Goal: Task Accomplishment & Management: Use online tool/utility

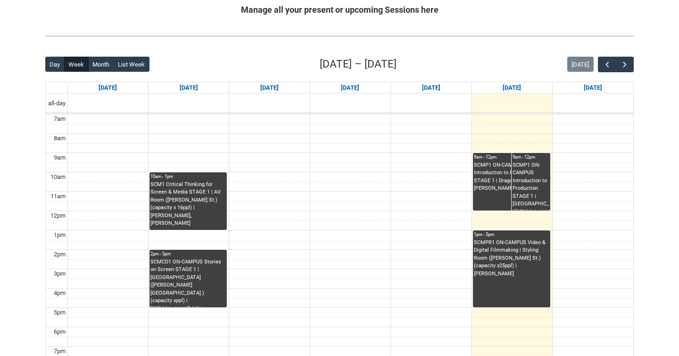
scroll to position [196, 0]
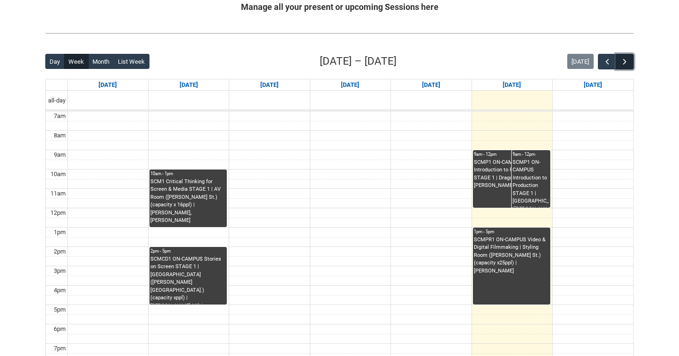
click at [630, 61] on button "button" at bounding box center [625, 62] width 18 height 16
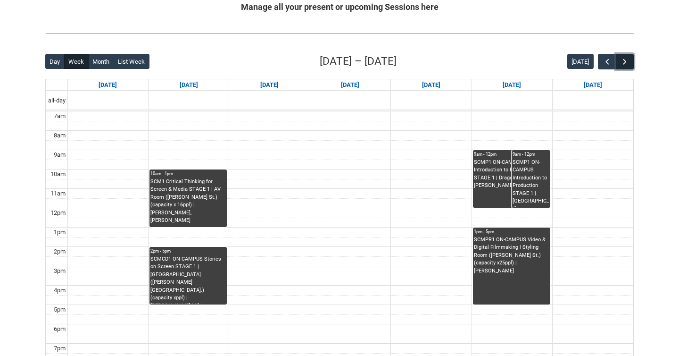
click at [630, 61] on button "button" at bounding box center [625, 62] width 18 height 16
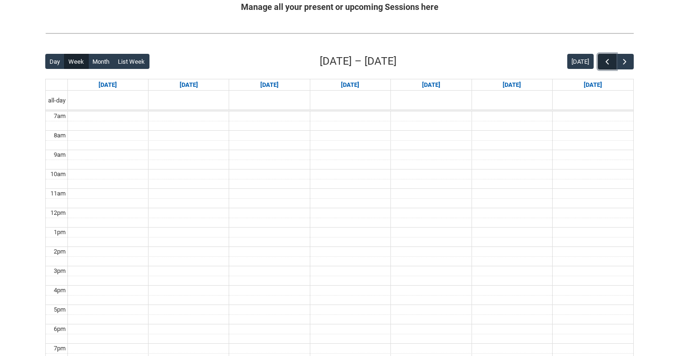
click at [613, 61] on button "button" at bounding box center [607, 62] width 18 height 16
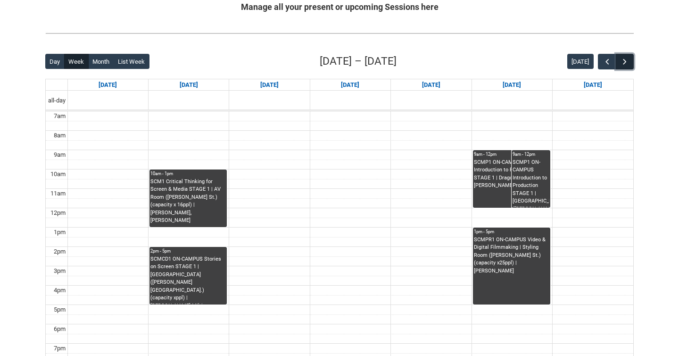
click at [624, 61] on span "button" at bounding box center [624, 61] width 9 height 9
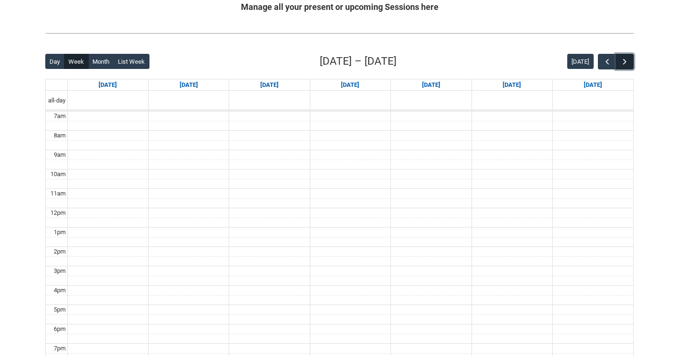
click at [624, 61] on span "button" at bounding box center [624, 61] width 9 height 9
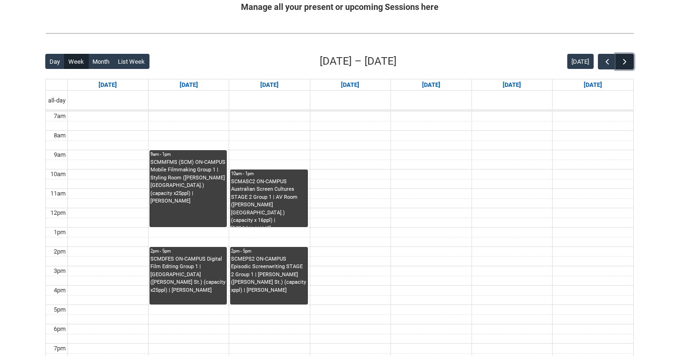
click at [620, 62] on button "button" at bounding box center [625, 62] width 18 height 16
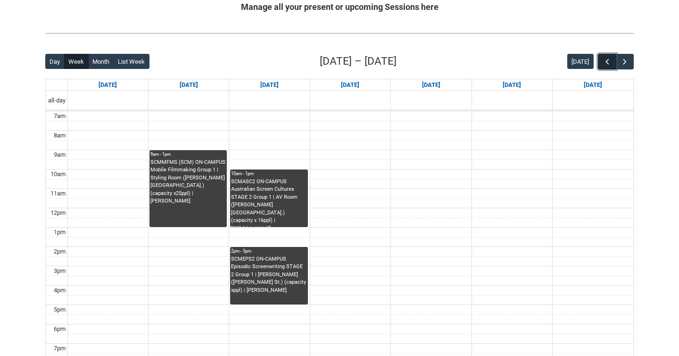
click at [603, 62] on span "button" at bounding box center [607, 61] width 9 height 9
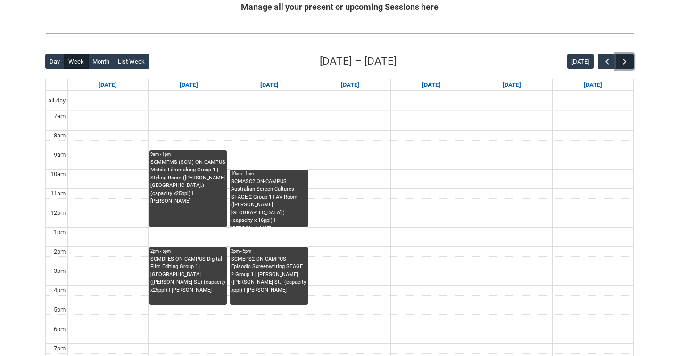
click at [624, 61] on span "button" at bounding box center [624, 61] width 9 height 9
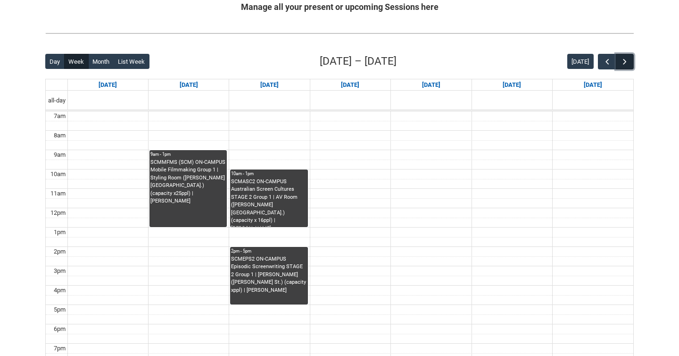
click at [624, 61] on span "button" at bounding box center [624, 61] width 9 height 9
click at [606, 59] on span "button" at bounding box center [607, 61] width 9 height 9
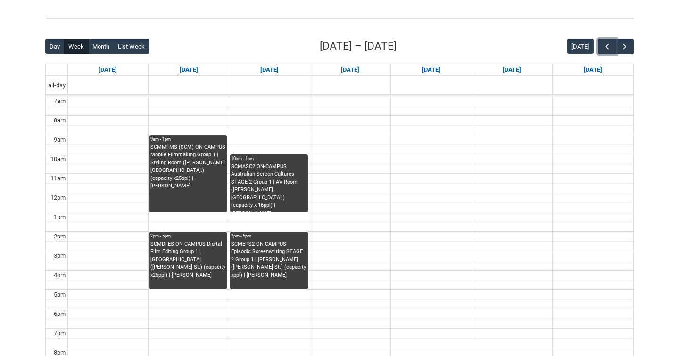
scroll to position [218, 0]
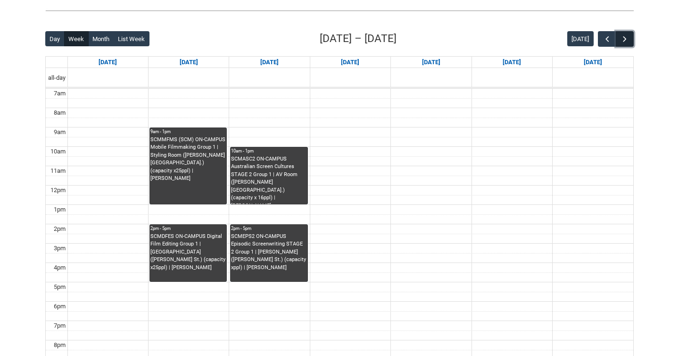
click at [624, 33] on button "button" at bounding box center [625, 39] width 18 height 16
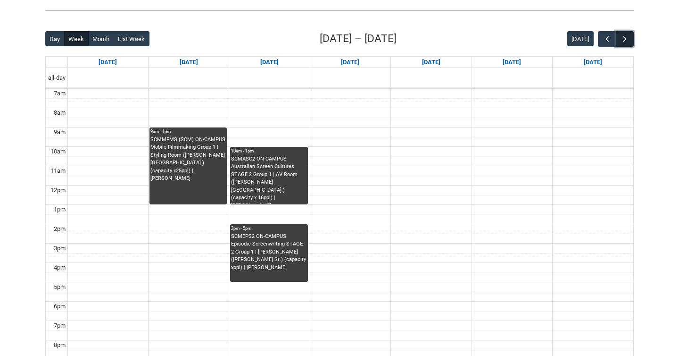
click at [624, 33] on button "button" at bounding box center [625, 39] width 18 height 16
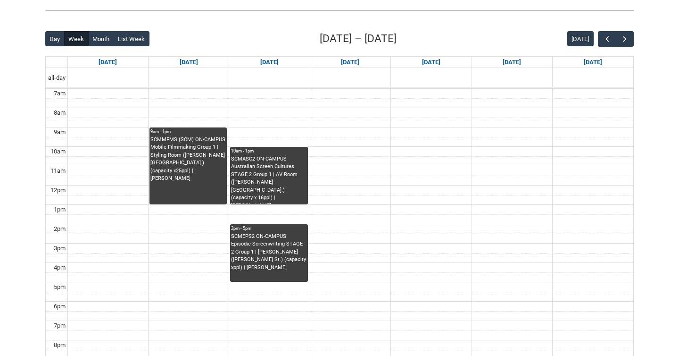
click at [614, 30] on div "Back Loading... This page should update in a few seconds... Day Week Month List…" at bounding box center [340, 214] width 604 height 382
click at [609, 30] on div "Back Loading... This page should update in a few seconds... Day Week Month List…" at bounding box center [340, 214] width 604 height 382
click at [607, 35] on span "button" at bounding box center [607, 38] width 9 height 9
click at [669, 64] on div "Skip to Main Content Collarts Education Community Home New Enrolment Applicatio…" at bounding box center [339, 133] width 679 height 703
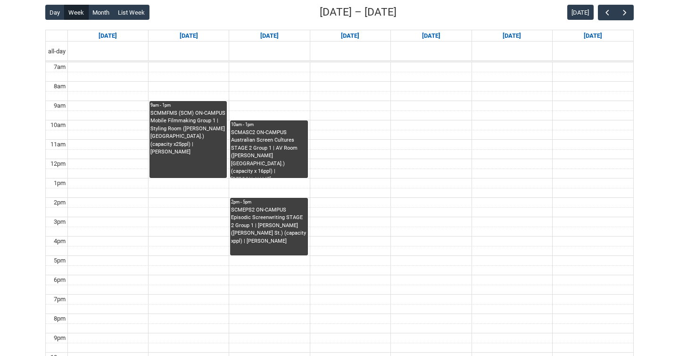
scroll to position [245, 0]
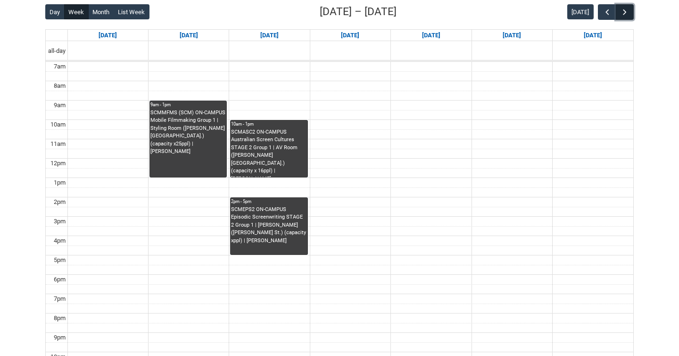
click at [628, 14] on span "button" at bounding box center [624, 12] width 9 height 9
click at [599, 12] on button "button" at bounding box center [607, 12] width 18 height 16
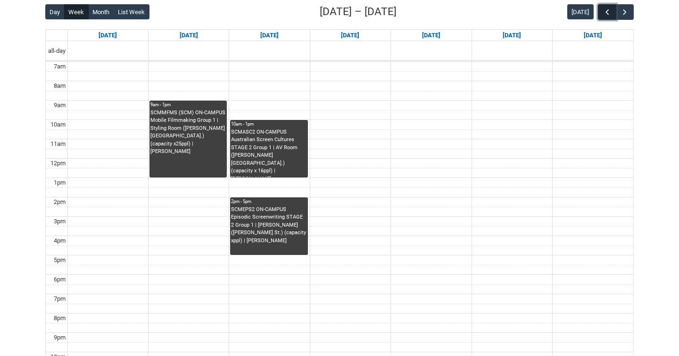
click at [603, 12] on span "button" at bounding box center [607, 12] width 9 height 9
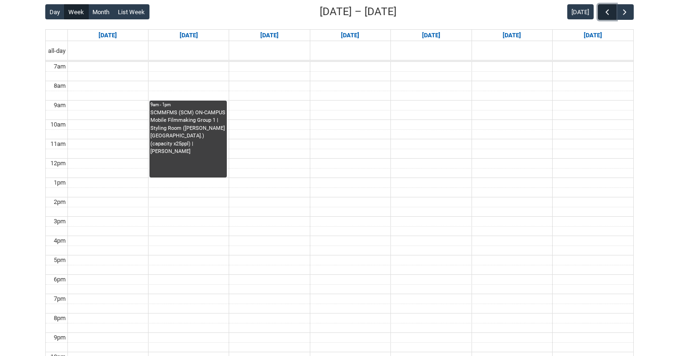
click at [613, 13] on button "button" at bounding box center [607, 12] width 18 height 16
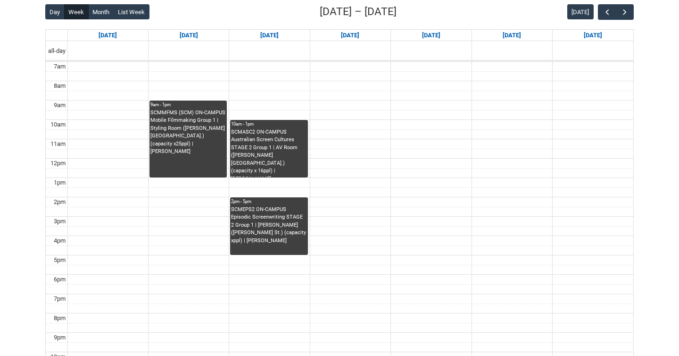
click at [635, 18] on div "Back Loading... This page should update in a few seconds... Day Week Month List…" at bounding box center [340, 187] width 604 height 382
click at [616, 13] on button "button" at bounding box center [625, 12] width 18 height 16
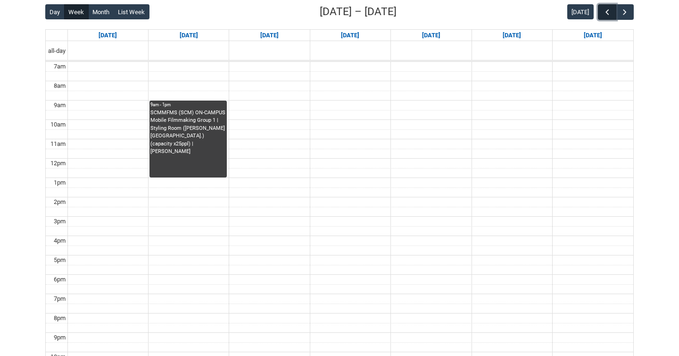
click at [610, 12] on span "button" at bounding box center [607, 12] width 9 height 9
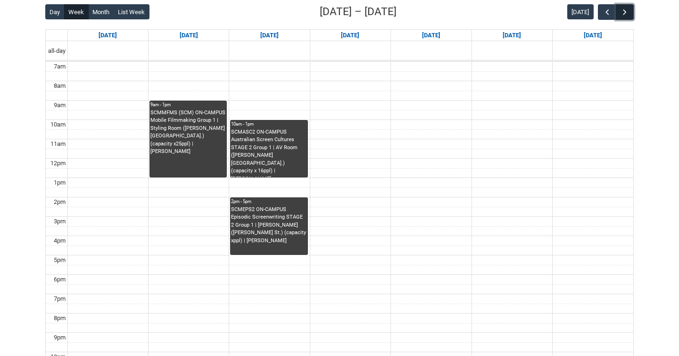
click at [624, 10] on span "button" at bounding box center [624, 12] width 9 height 9
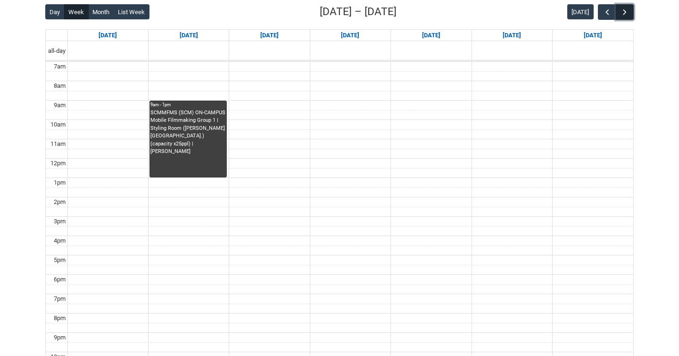
click at [624, 10] on span "button" at bounding box center [624, 12] width 9 height 9
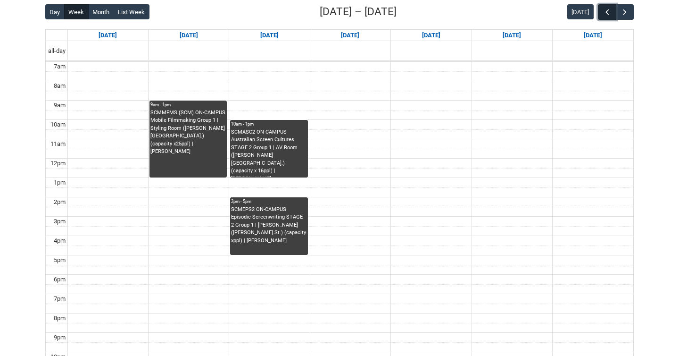
click at [613, 9] on button "button" at bounding box center [607, 12] width 18 height 16
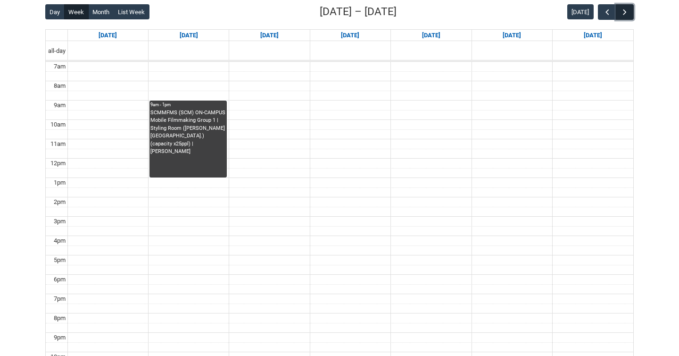
click at [626, 12] on span "button" at bounding box center [624, 12] width 9 height 9
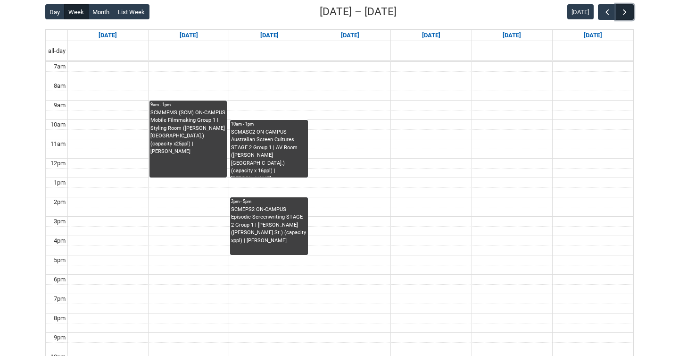
click at [626, 12] on span "button" at bounding box center [624, 12] width 9 height 9
click at [606, 14] on span "button" at bounding box center [607, 12] width 9 height 9
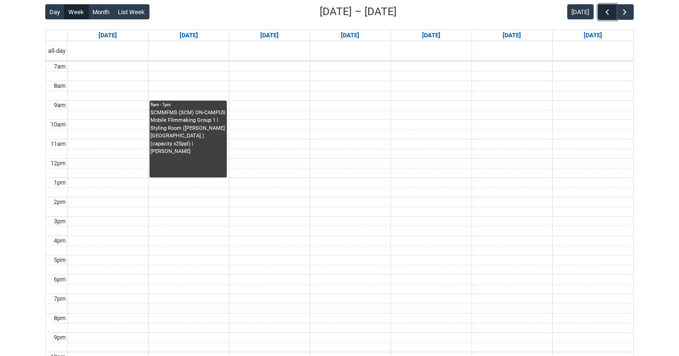
click at [606, 14] on span "button" at bounding box center [607, 12] width 9 height 9
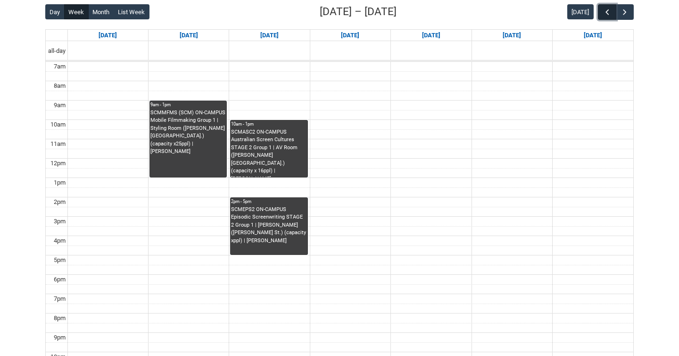
click at [606, 14] on span "button" at bounding box center [607, 12] width 9 height 9
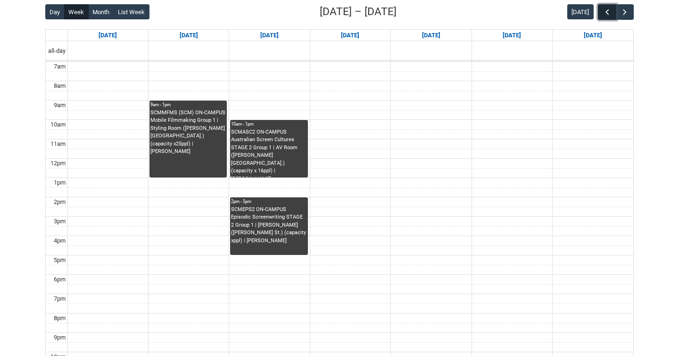
click at [606, 13] on span "button" at bounding box center [607, 12] width 9 height 9
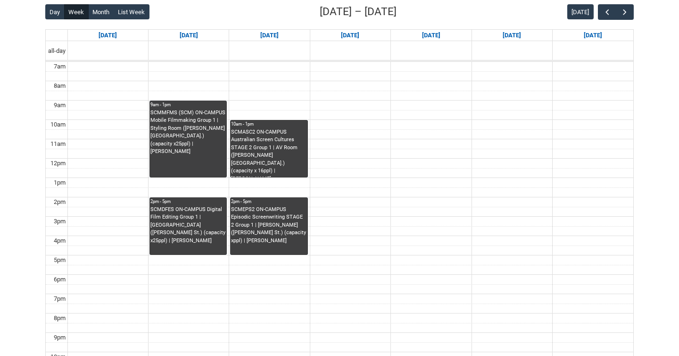
click at [594, 9] on div "[DATE]" at bounding box center [600, 12] width 66 height 16
click at [604, 9] on span "button" at bounding box center [607, 12] width 9 height 9
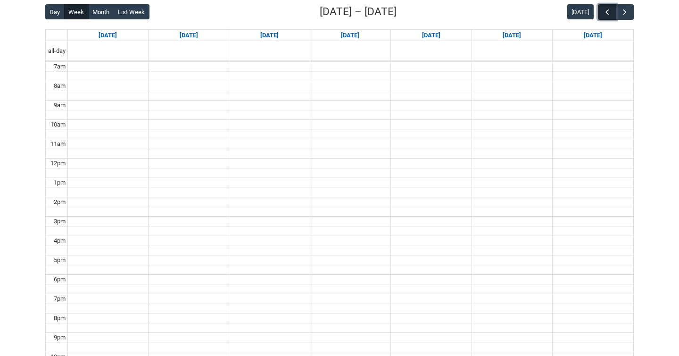
click at [604, 9] on span "button" at bounding box center [607, 12] width 9 height 9
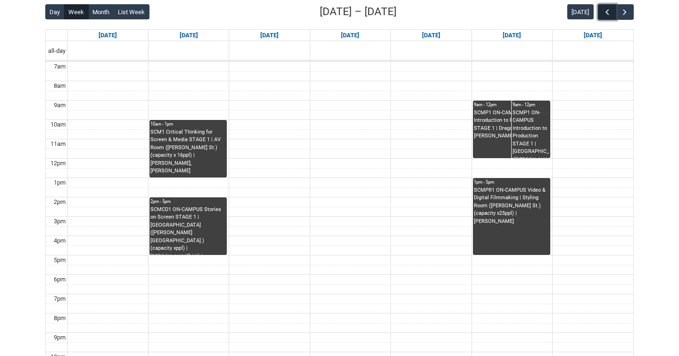
click at [605, 13] on span "button" at bounding box center [607, 12] width 9 height 9
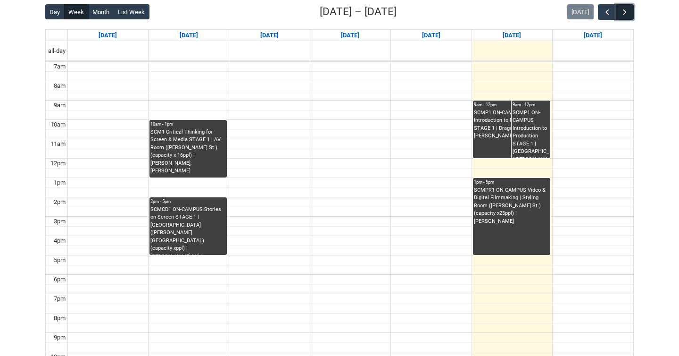
click at [623, 13] on span "button" at bounding box center [624, 12] width 9 height 9
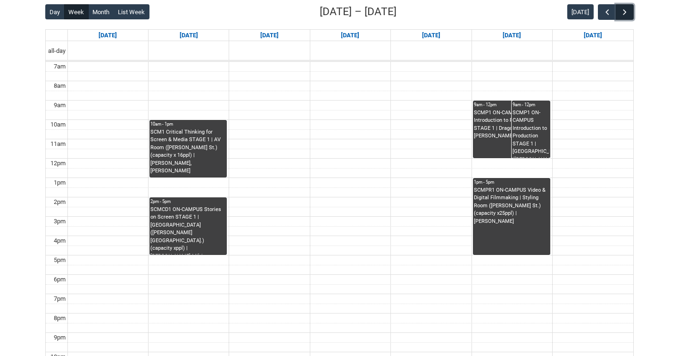
click at [623, 13] on span "button" at bounding box center [624, 12] width 9 height 9
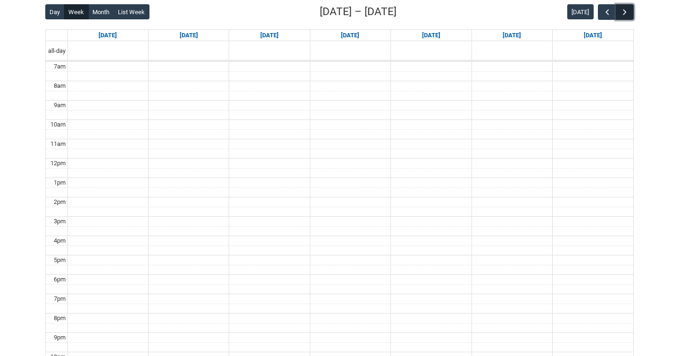
click at [623, 13] on span "button" at bounding box center [624, 12] width 9 height 9
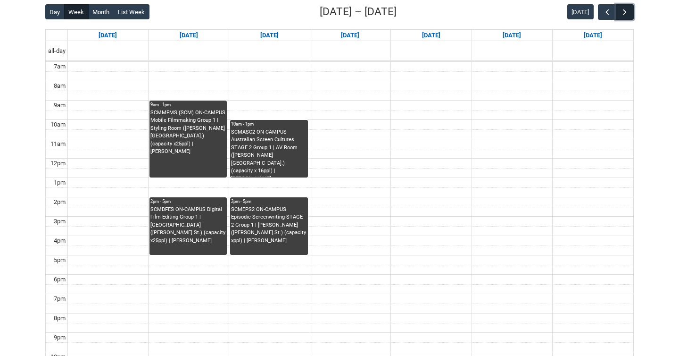
click at [623, 13] on span "button" at bounding box center [624, 12] width 9 height 9
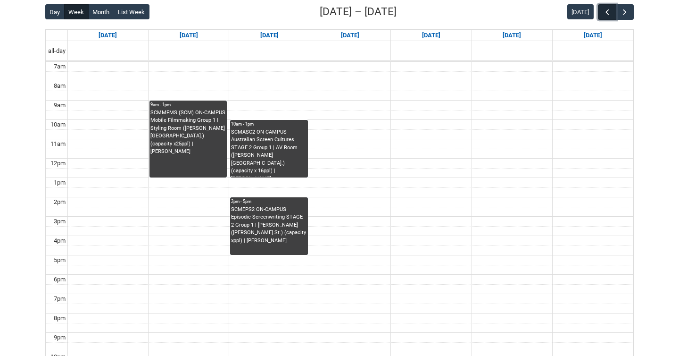
click at [611, 13] on span "button" at bounding box center [607, 12] width 9 height 9
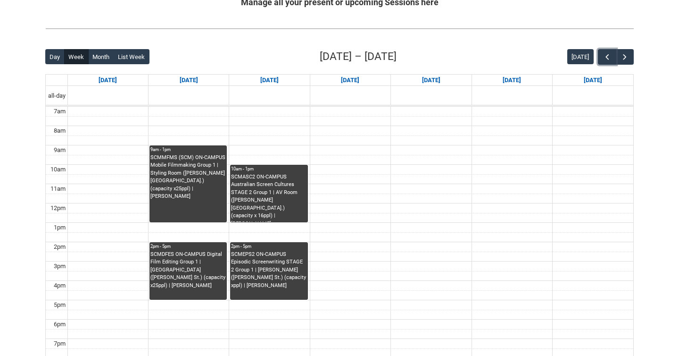
scroll to position [224, 0]
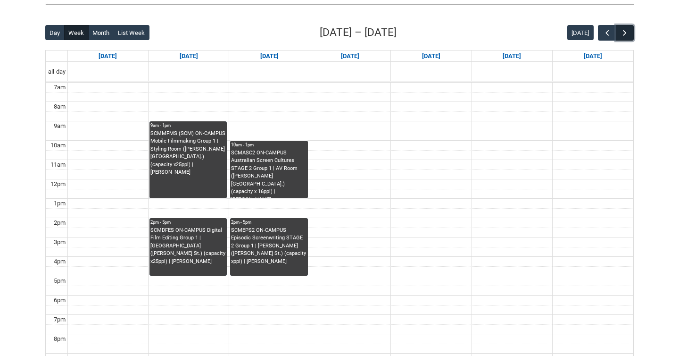
click at [627, 37] on button "button" at bounding box center [625, 33] width 18 height 16
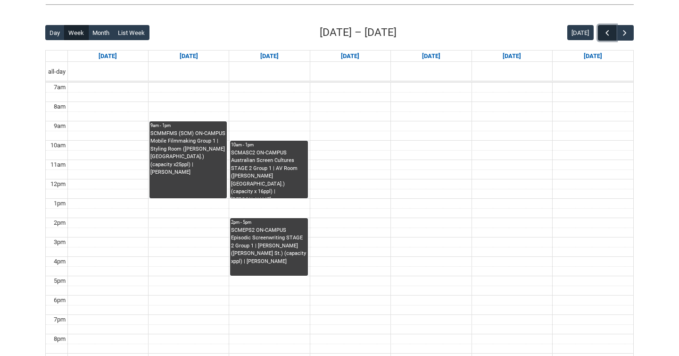
click at [602, 29] on button "button" at bounding box center [607, 33] width 18 height 16
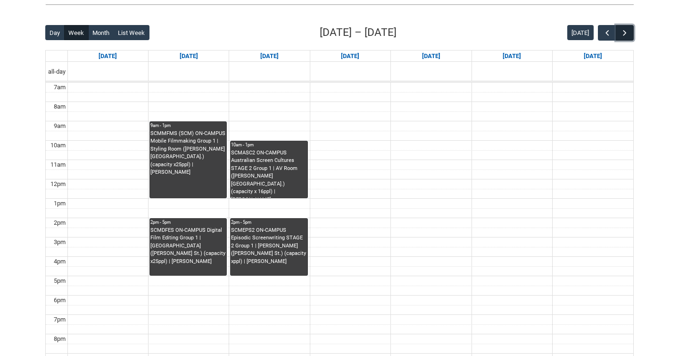
click at [625, 28] on span "button" at bounding box center [624, 32] width 9 height 9
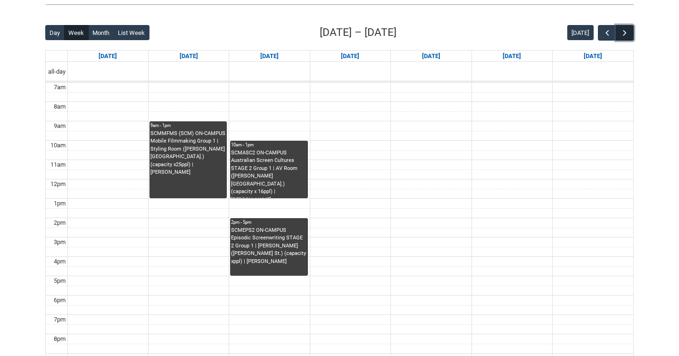
click at [625, 28] on span "button" at bounding box center [624, 32] width 9 height 9
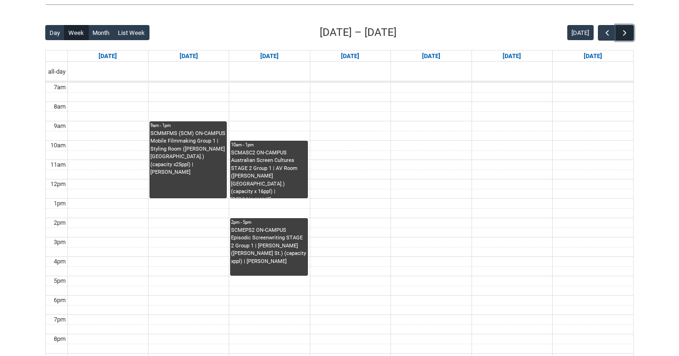
click at [625, 28] on span "button" at bounding box center [624, 32] width 9 height 9
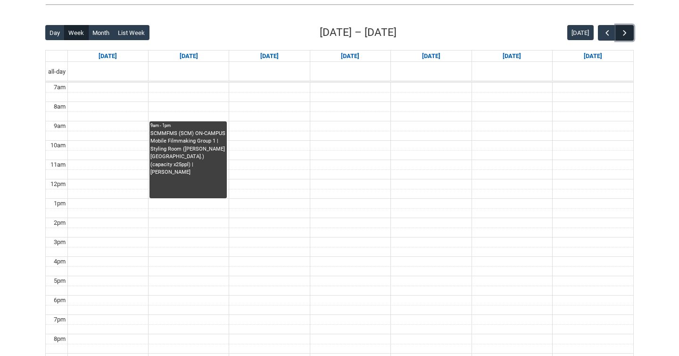
click at [625, 28] on span "button" at bounding box center [624, 32] width 9 height 9
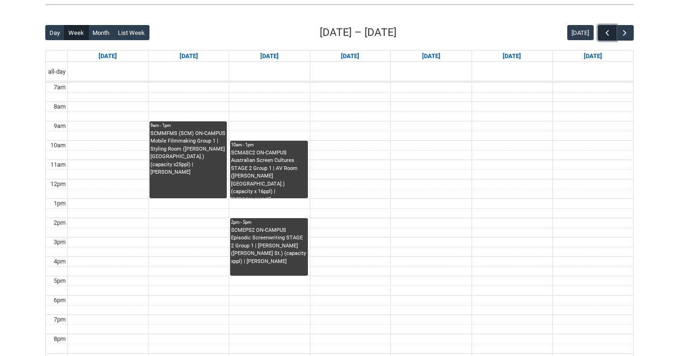
click at [613, 30] on button "button" at bounding box center [607, 33] width 18 height 16
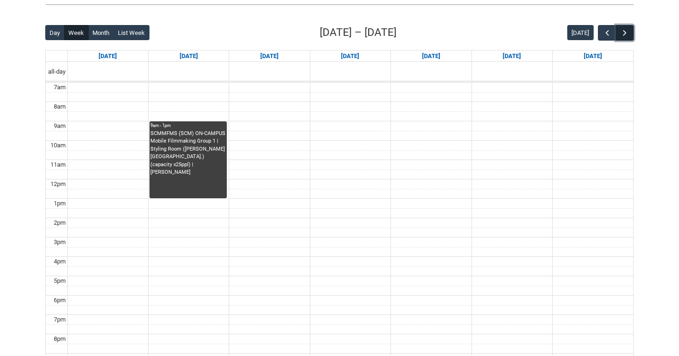
click at [630, 30] on button "button" at bounding box center [625, 33] width 18 height 16
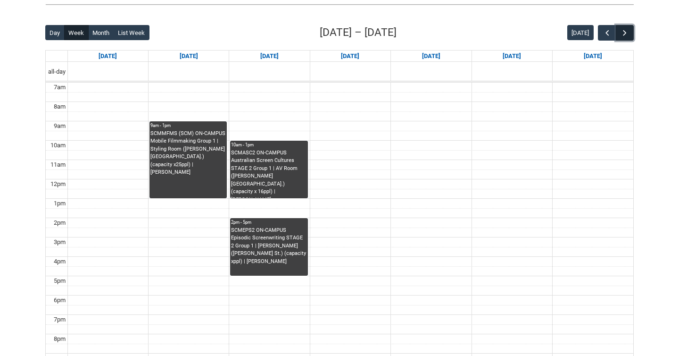
click at [630, 30] on button "button" at bounding box center [625, 33] width 18 height 16
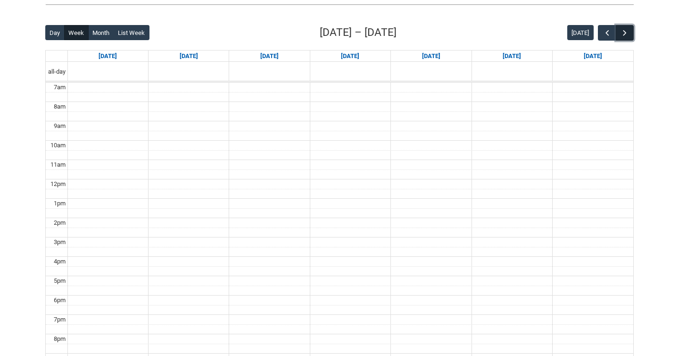
click at [626, 30] on span "button" at bounding box center [624, 32] width 9 height 9
click at [603, 31] on span "button" at bounding box center [607, 32] width 9 height 9
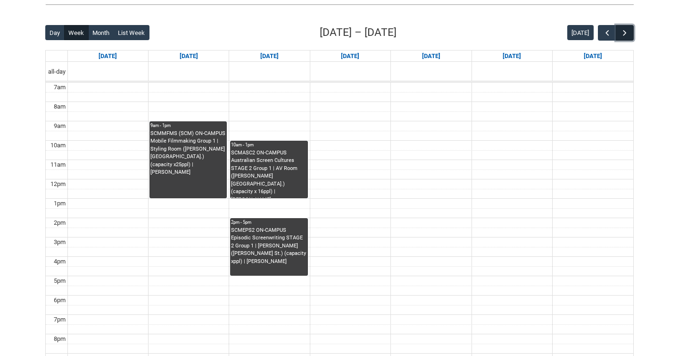
click at [616, 31] on button "button" at bounding box center [625, 33] width 18 height 16
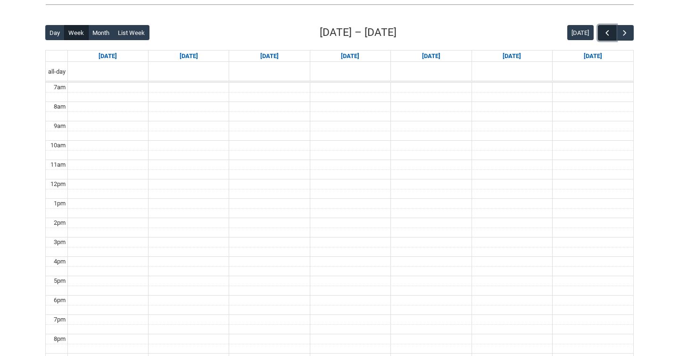
click at [604, 31] on span "button" at bounding box center [607, 32] width 9 height 9
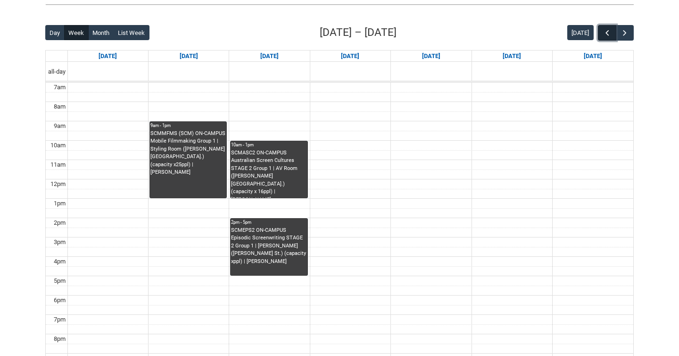
click at [604, 31] on span "button" at bounding box center [607, 32] width 9 height 9
click at [631, 30] on button "button" at bounding box center [625, 33] width 18 height 16
click at [608, 27] on button "button" at bounding box center [607, 33] width 18 height 16
click at [619, 28] on button "button" at bounding box center [625, 33] width 18 height 16
click at [594, 39] on div "[DATE]" at bounding box center [600, 33] width 66 height 16
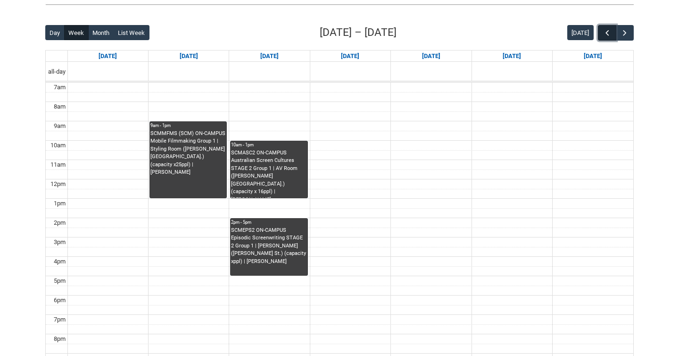
click at [601, 38] on button "button" at bounding box center [607, 33] width 18 height 16
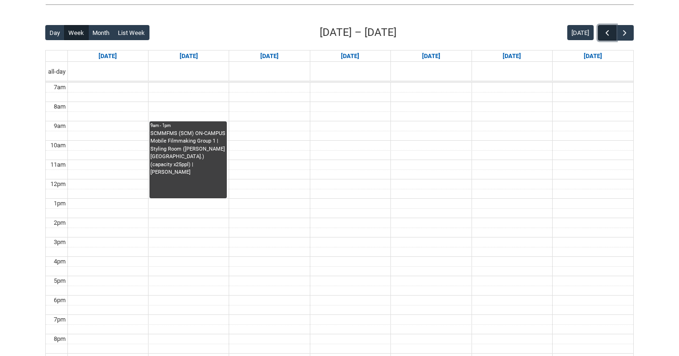
click at [601, 38] on button "button" at bounding box center [607, 33] width 18 height 16
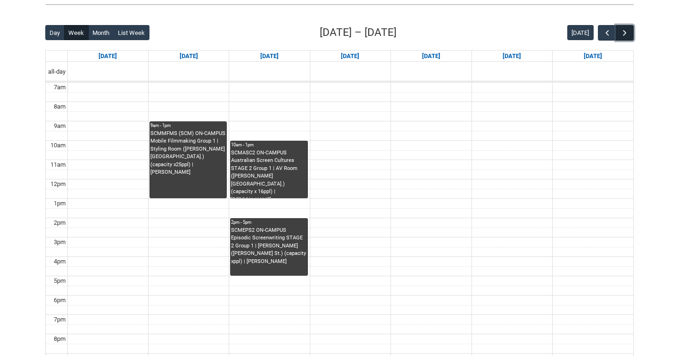
click at [626, 33] on span "button" at bounding box center [624, 32] width 9 height 9
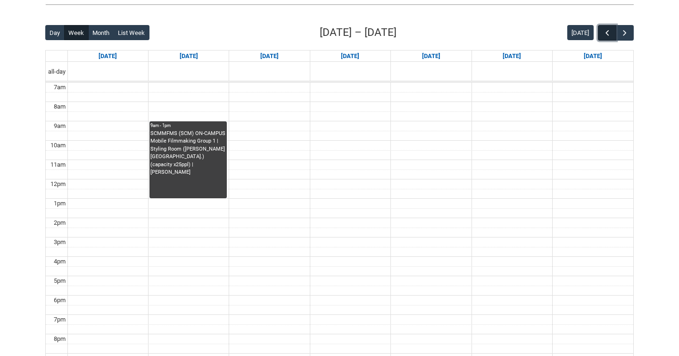
click at [612, 33] on button "button" at bounding box center [607, 33] width 18 height 16
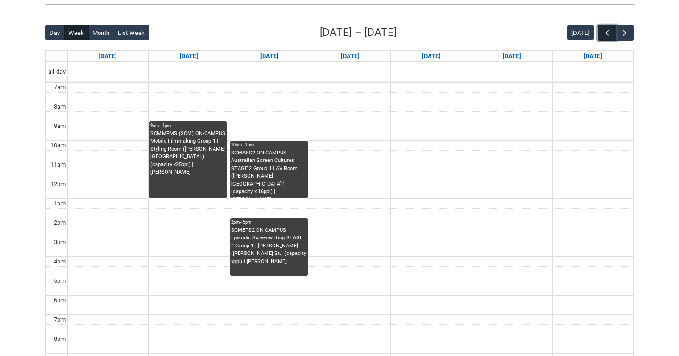
click at [612, 33] on button "button" at bounding box center [607, 33] width 18 height 16
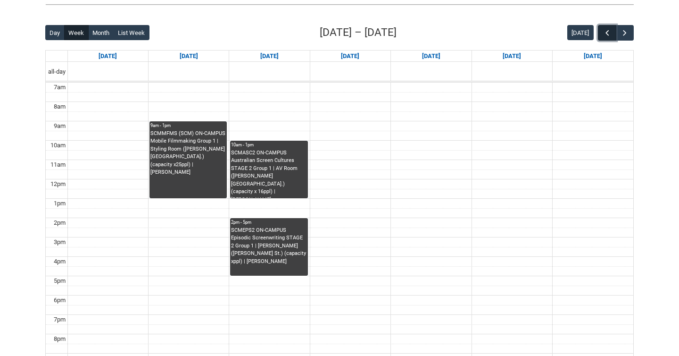
click at [612, 33] on button "button" at bounding box center [607, 33] width 18 height 16
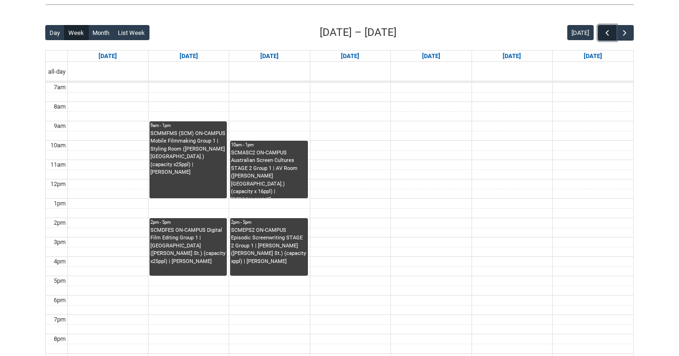
click at [612, 33] on button "button" at bounding box center [607, 33] width 18 height 16
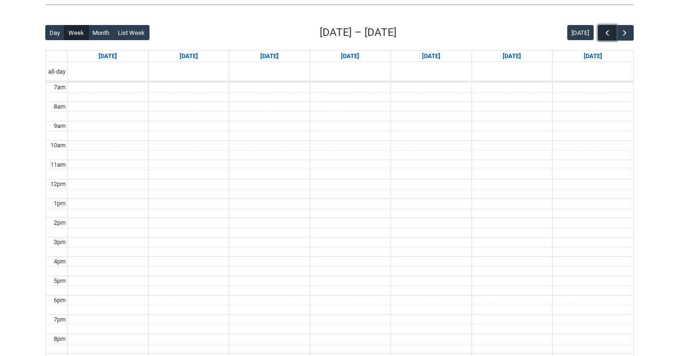
click at [612, 33] on button "button" at bounding box center [607, 33] width 18 height 16
click at [633, 29] on button "button" at bounding box center [625, 33] width 18 height 16
click at [614, 30] on button "button" at bounding box center [607, 33] width 18 height 16
click at [628, 30] on span "button" at bounding box center [624, 32] width 9 height 9
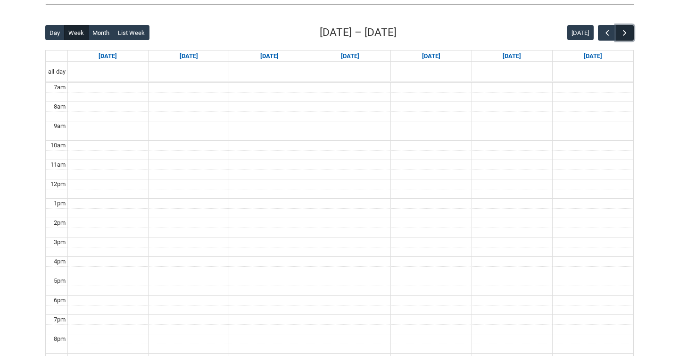
click at [628, 30] on span "button" at bounding box center [624, 32] width 9 height 9
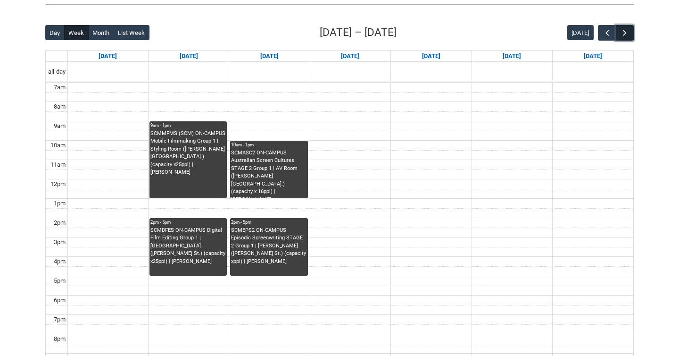
click at [628, 30] on span "button" at bounding box center [624, 32] width 9 height 9
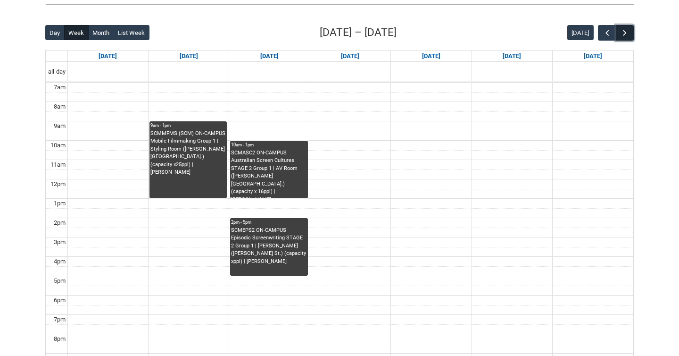
click at [628, 30] on span "button" at bounding box center [624, 32] width 9 height 9
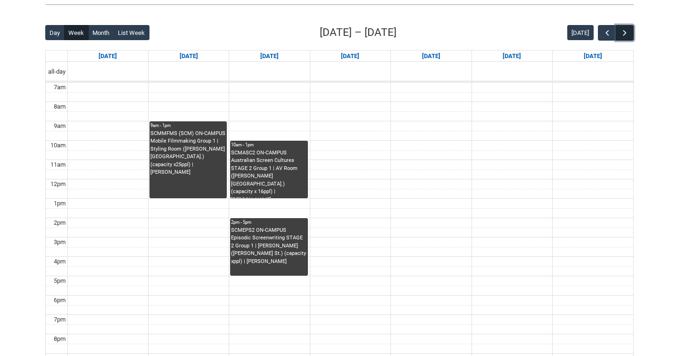
click at [628, 30] on span "button" at bounding box center [624, 32] width 9 height 9
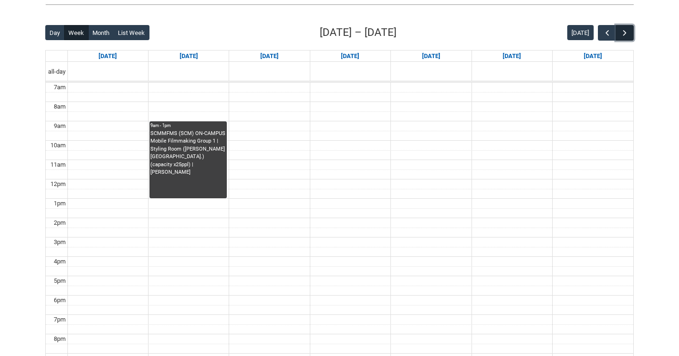
click at [628, 30] on span "button" at bounding box center [624, 32] width 9 height 9
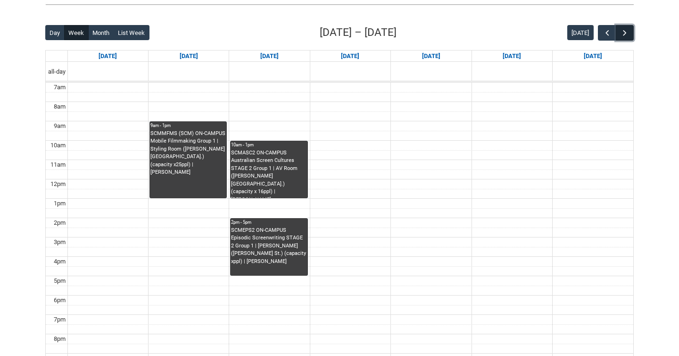
click at [628, 30] on span "button" at bounding box center [624, 32] width 9 height 9
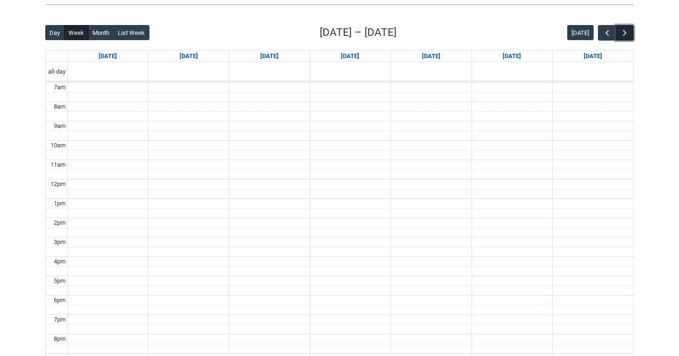
click at [628, 30] on span "button" at bounding box center [624, 32] width 9 height 9
